Goal: Find specific page/section: Find specific page/section

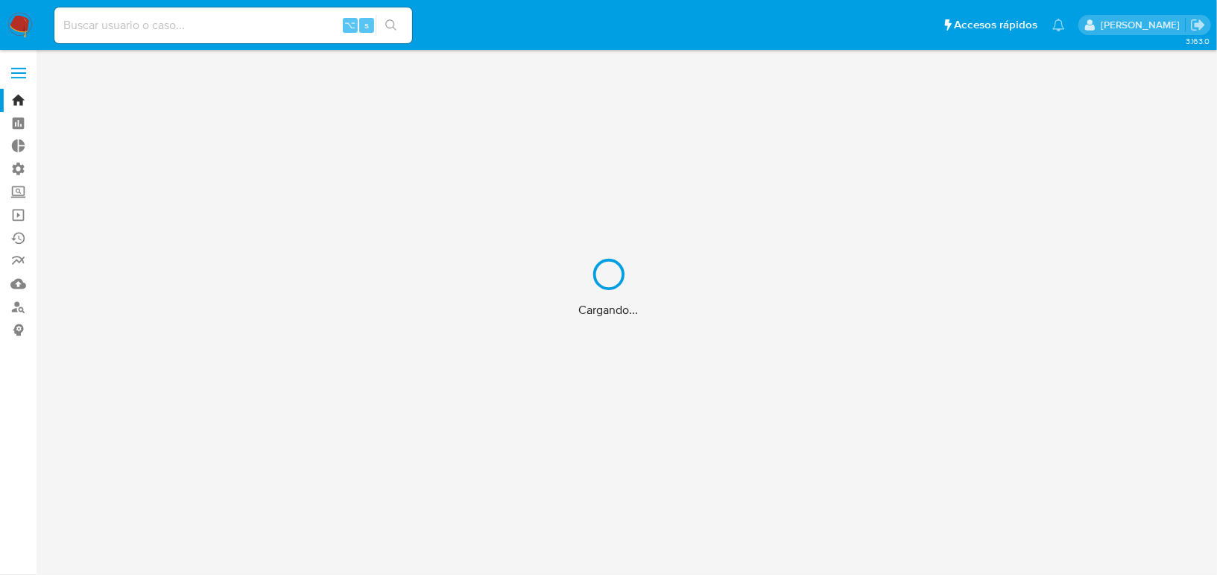
click at [277, 34] on div "Cargando..." at bounding box center [608, 287] width 1217 height 575
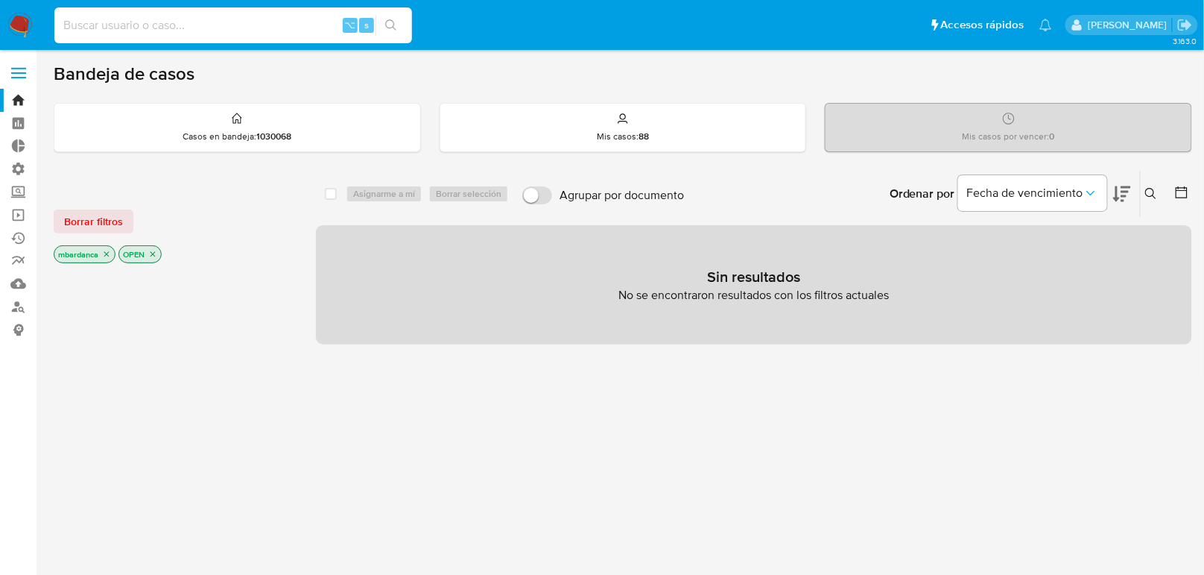
click at [278, 27] on input at bounding box center [233, 25] width 358 height 19
paste input ", el cual será computado desde el día que se cuenta con toda la información par…"
click at [271, 23] on input ", el cual será computado desde el día que se cuenta con toda la información par…" at bounding box center [233, 25] width 358 height 19
click at [271, 22] on input ", el cual será computado desde el día que se cuenta con toda la información par…" at bounding box center [233, 25] width 358 height 19
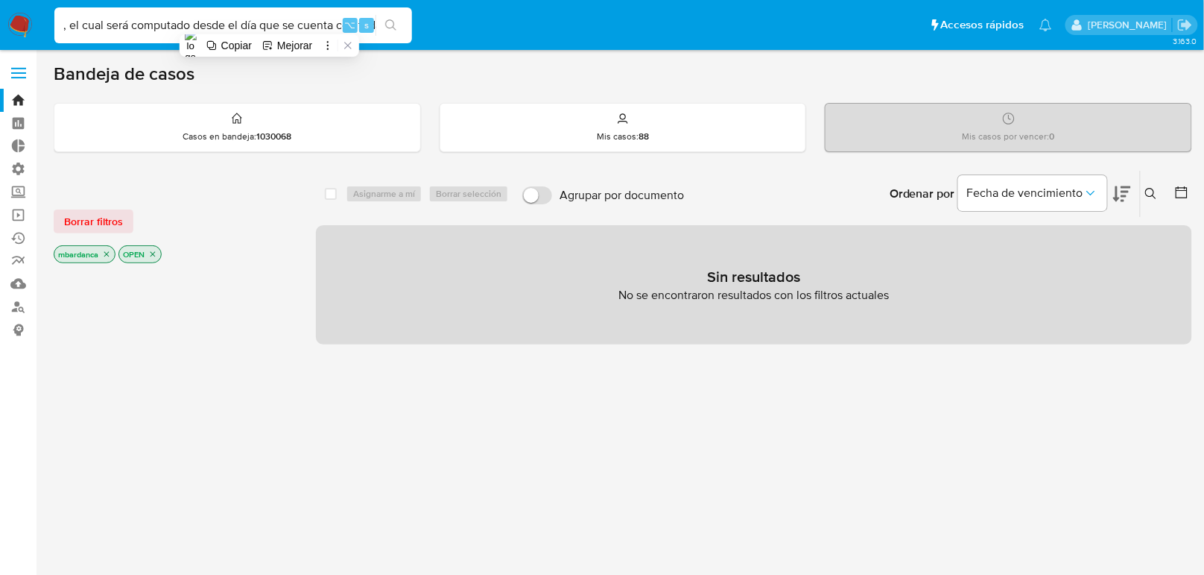
click at [271, 22] on input ", el cual será computado desde el día que se cuenta con toda la información par…" at bounding box center [233, 25] width 358 height 19
paste input "1604198659"
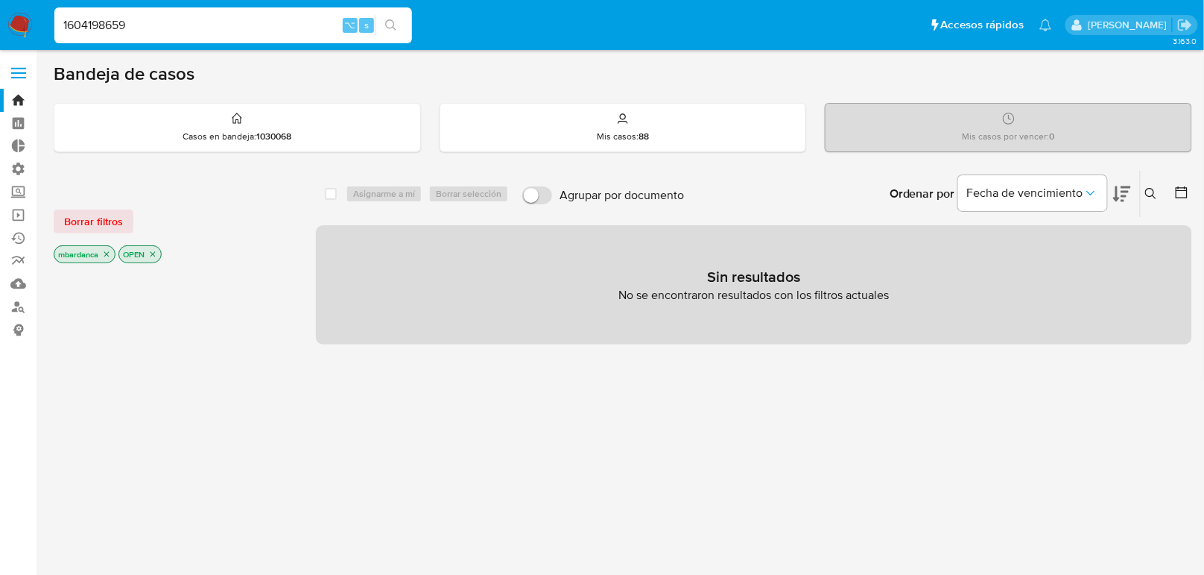
type input "1604198659"
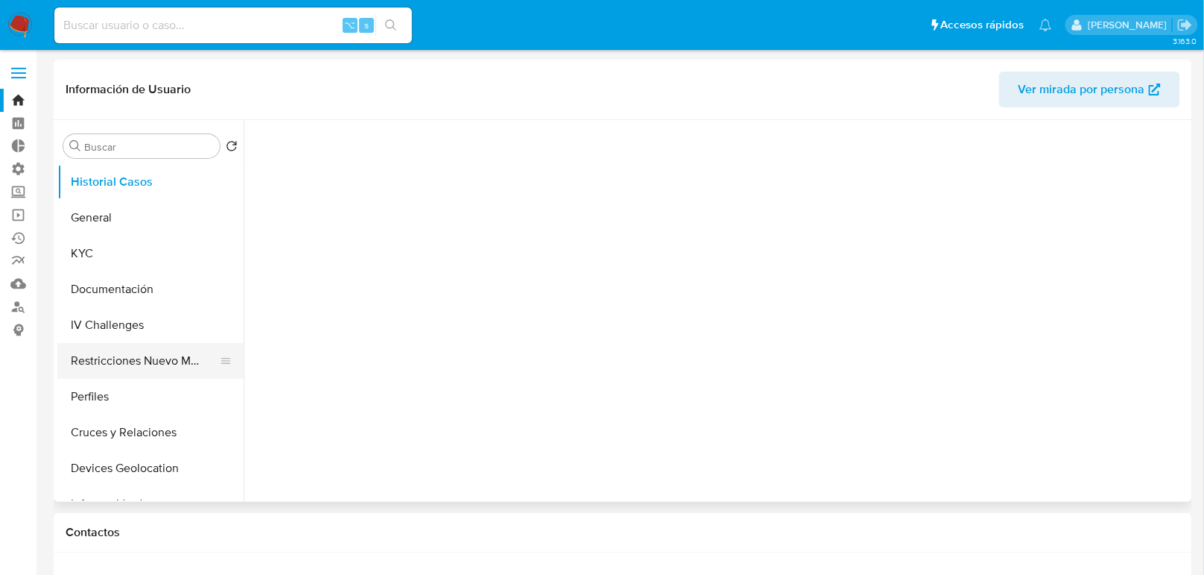
select select "10"
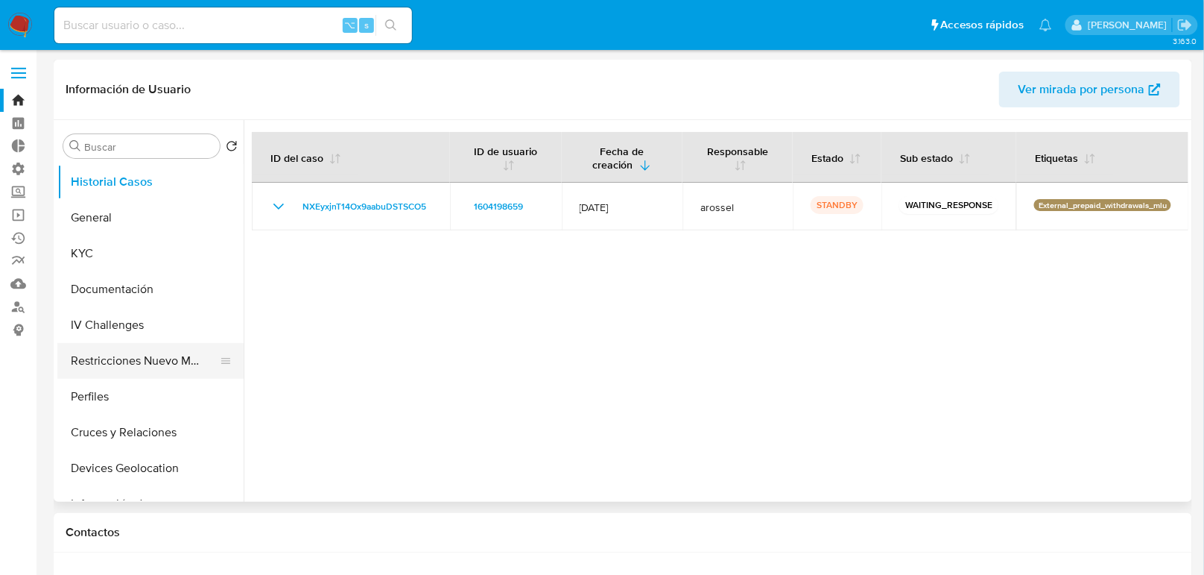
click at [186, 361] on button "Restricciones Nuevo Mundo" at bounding box center [144, 361] width 174 height 36
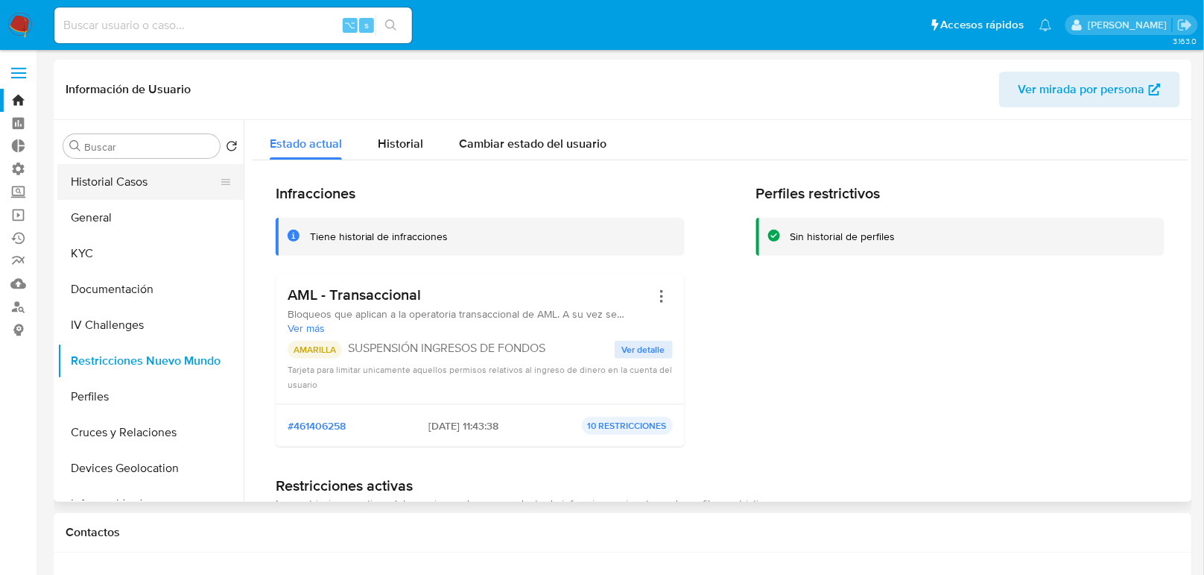
click at [143, 183] on button "Historial Casos" at bounding box center [144, 182] width 174 height 36
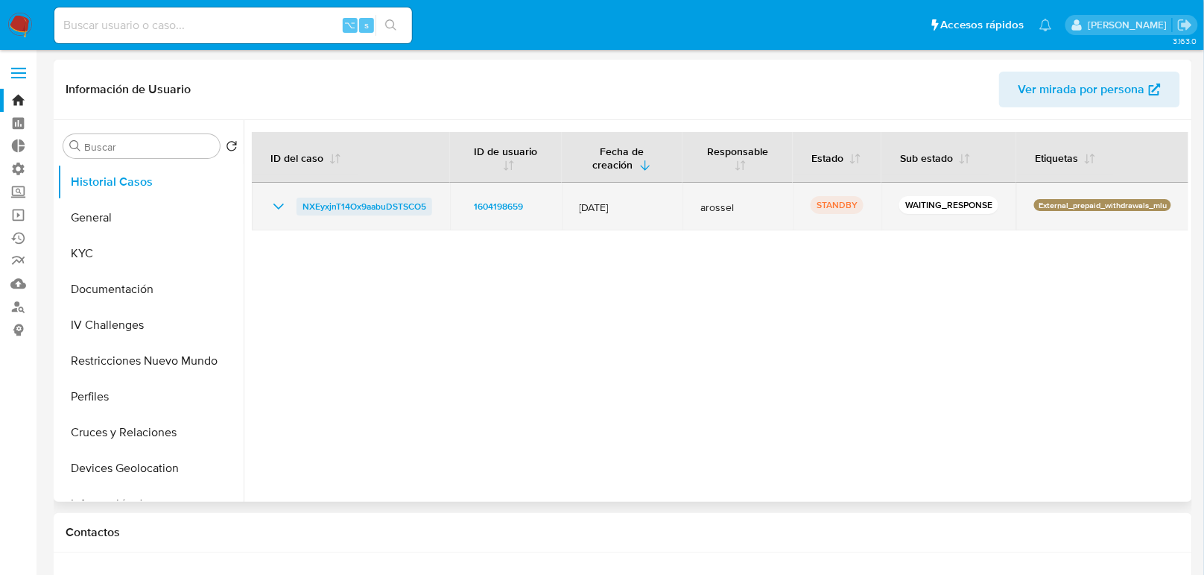
click at [332, 209] on span "NXEyxjnT14Ox9aabuDSTSCO5" at bounding box center [365, 207] width 124 height 18
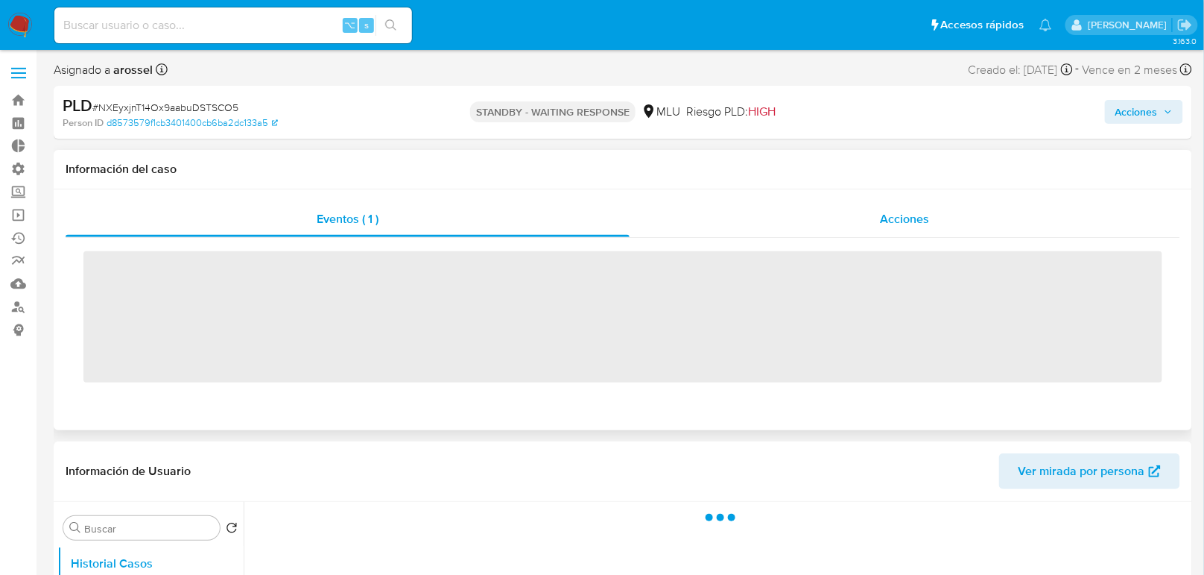
click at [900, 227] on span "Acciones" at bounding box center [904, 218] width 49 height 17
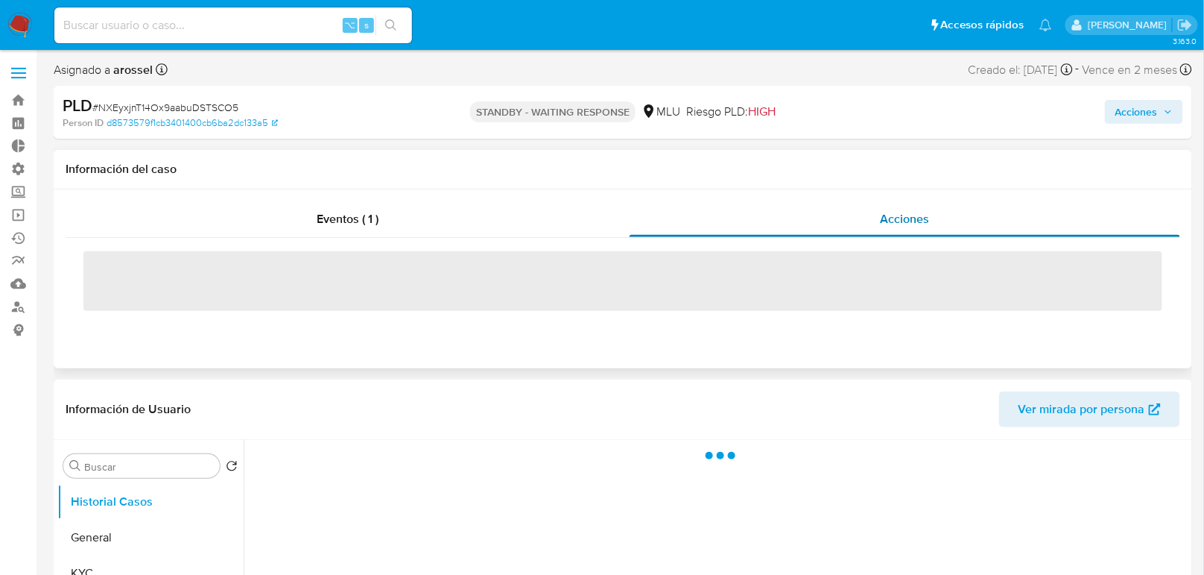
select select "10"
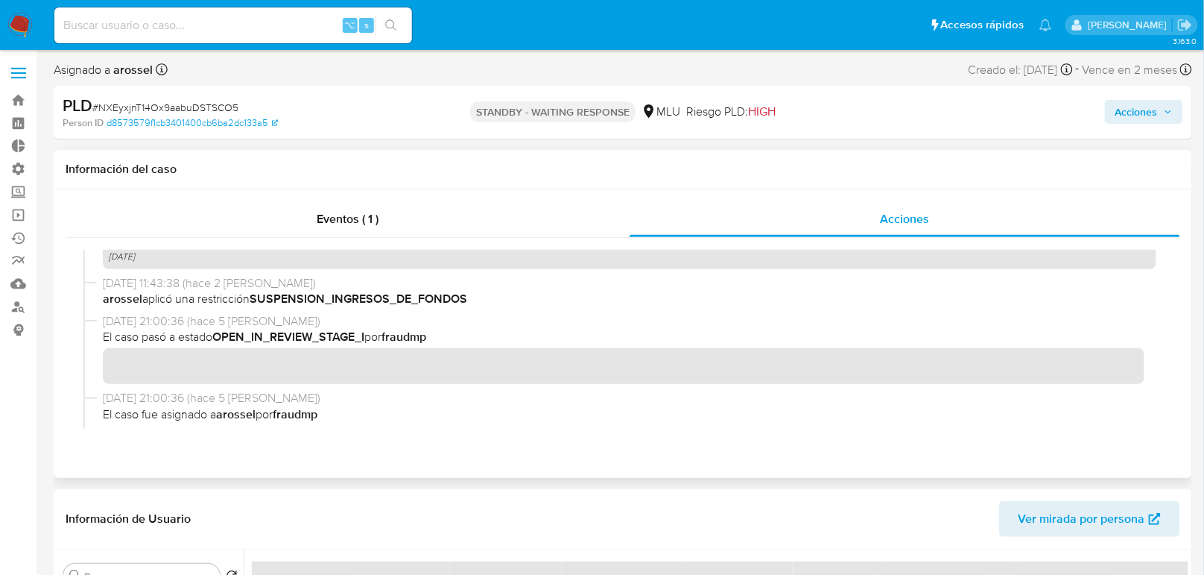
scroll to position [358, 0]
